Goal: Check status: Check status

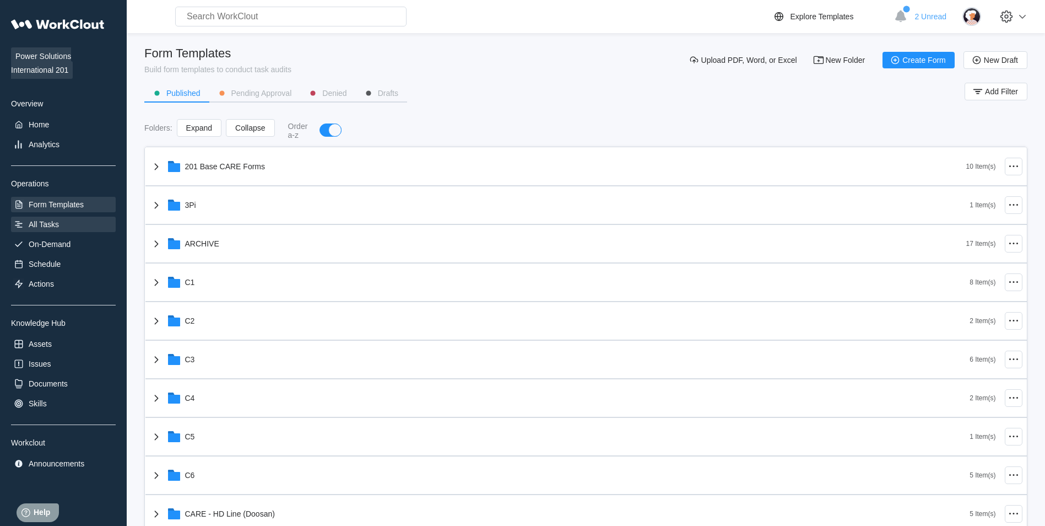
click at [104, 230] on div "All Tasks" at bounding box center [63, 224] width 105 height 15
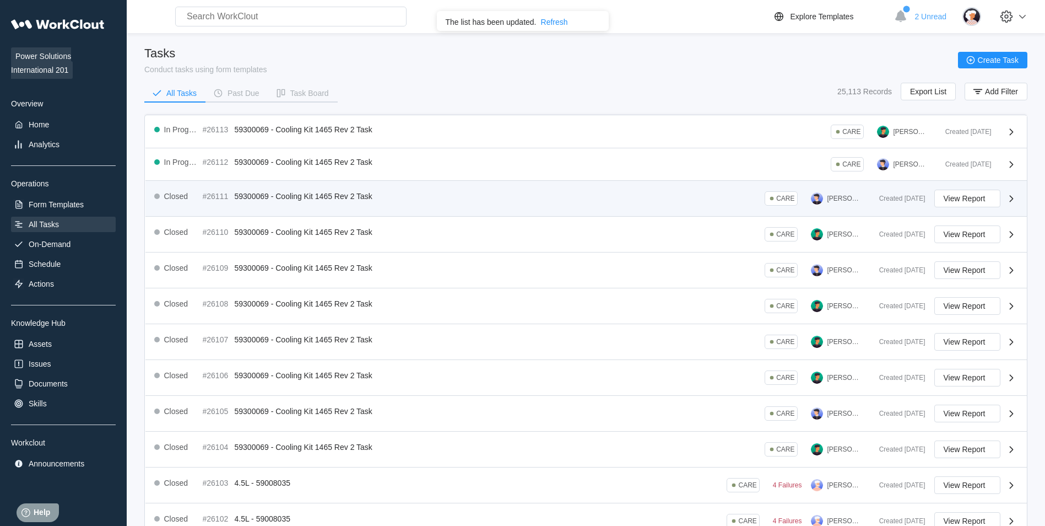
click at [380, 201] on div "Closed #26111 59300069 - Cooling Kit 1465 Rev 2 Task CARE [PERSON_NAME]" at bounding box center [512, 199] width 716 height 18
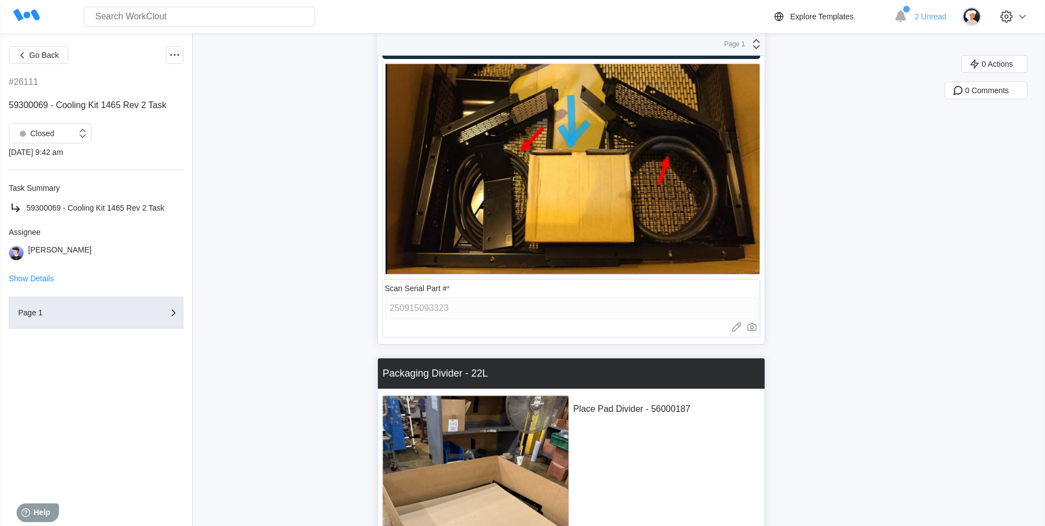
scroll to position [7933, 0]
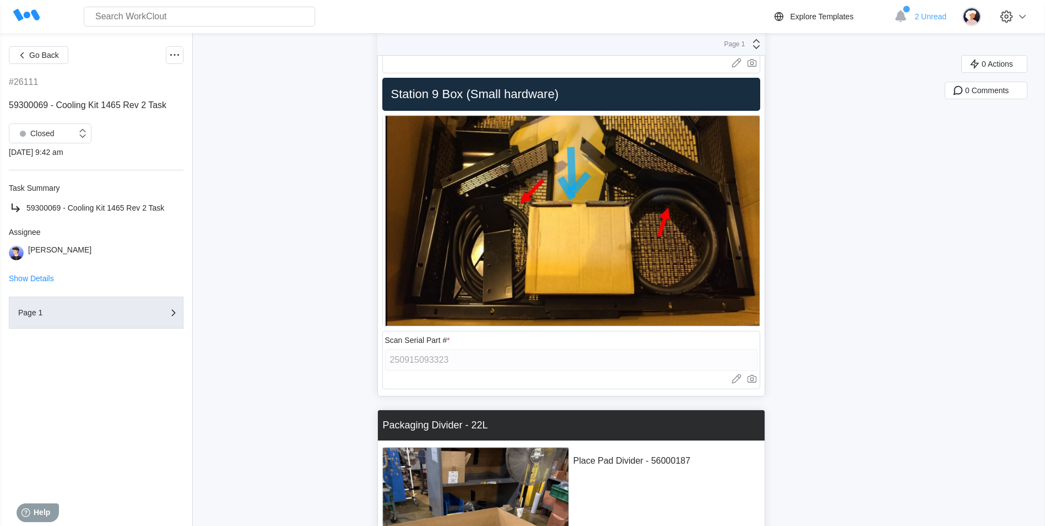
scroll to position [7823, 0]
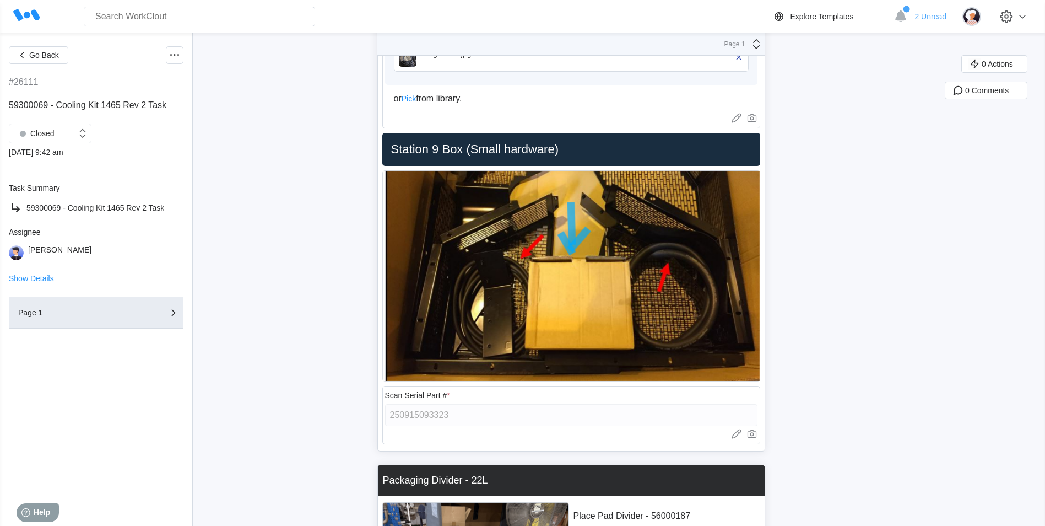
drag, startPoint x: 830, startPoint y: 397, endPoint x: 823, endPoint y: 396, distance: 7.2
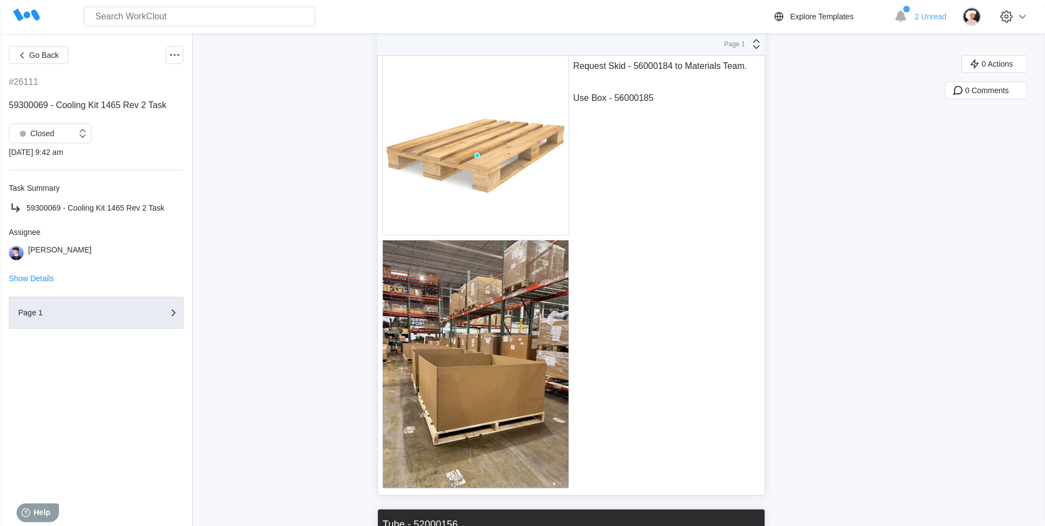
scroll to position [0, 0]
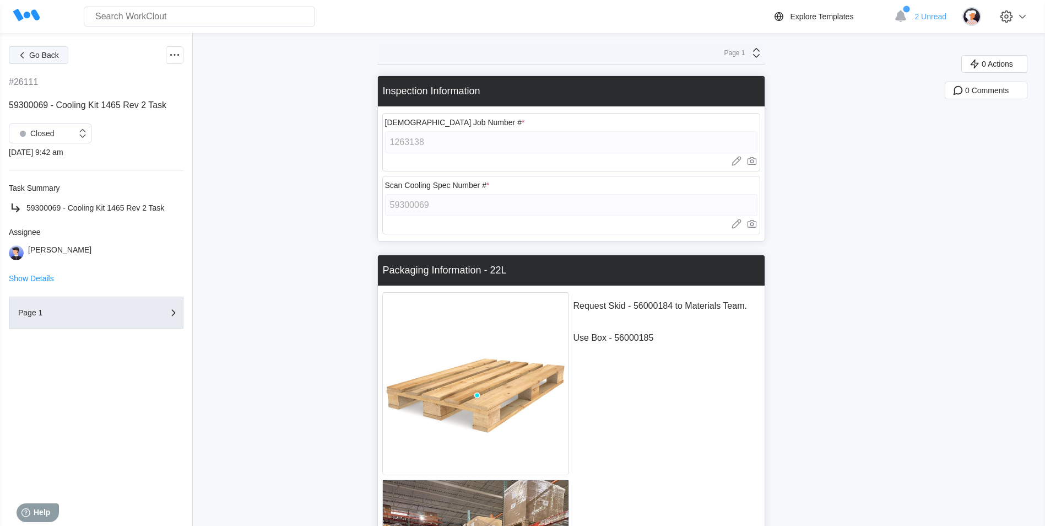
click at [35, 53] on span "Go Back" at bounding box center [44, 55] width 30 height 8
